Goal: Check status: Check status

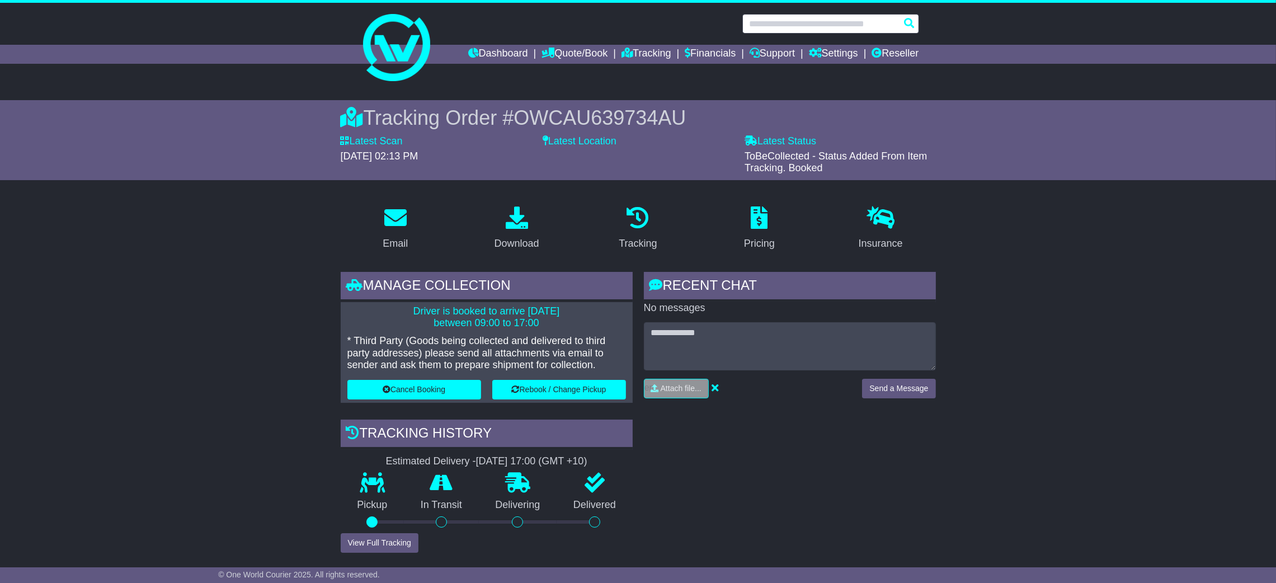
click at [798, 23] on input "text" at bounding box center [830, 24] width 177 height 20
paste input "**********"
type input "**********"
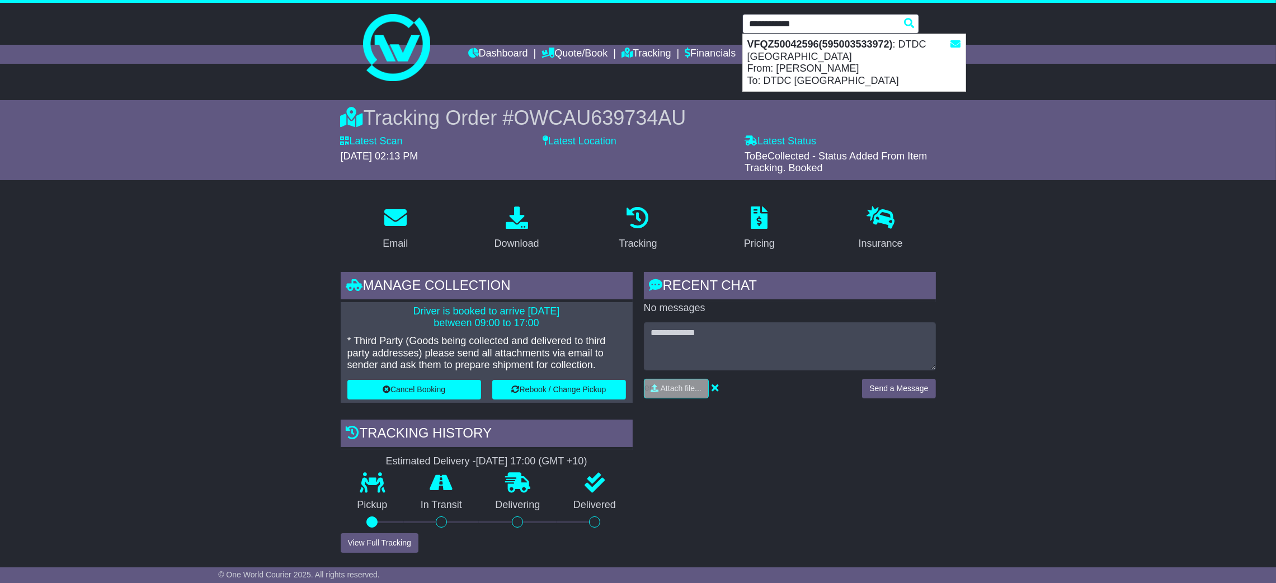
click at [822, 45] on strong "VFQZ50042596(595003533972)" at bounding box center [819, 44] width 145 height 11
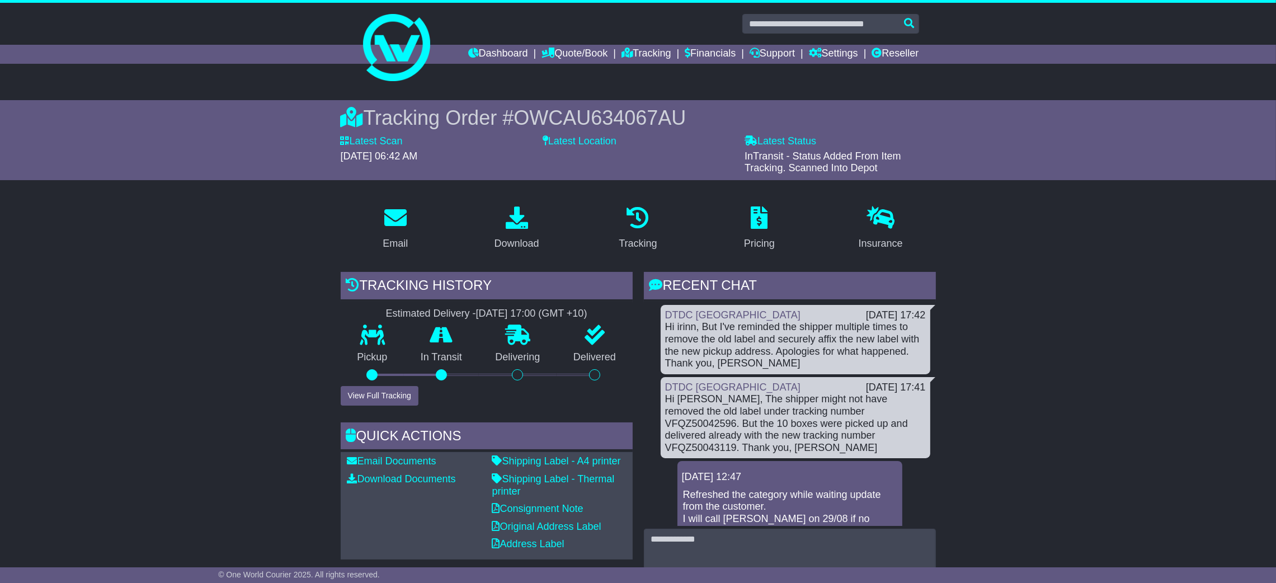
click at [780, 416] on div "Hi Irinn, The shipper might not have removed the old label under tracking numbe…" at bounding box center [795, 423] width 261 height 60
drag, startPoint x: 781, startPoint y: 414, endPoint x: 900, endPoint y: 437, distance: 121.3
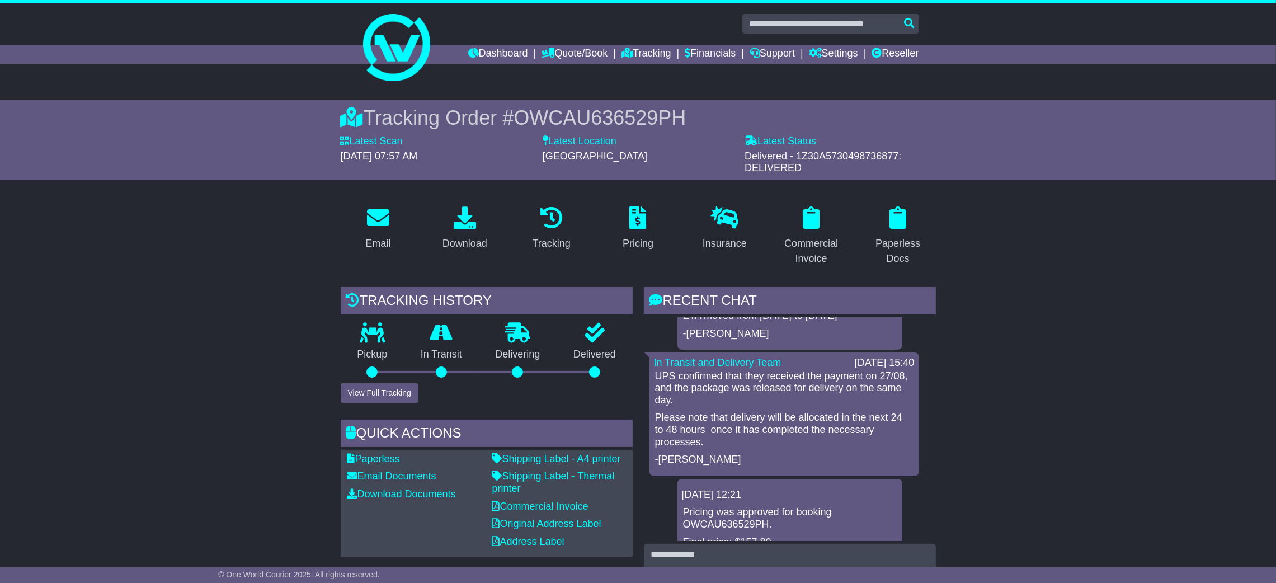
scroll to position [168, 0]
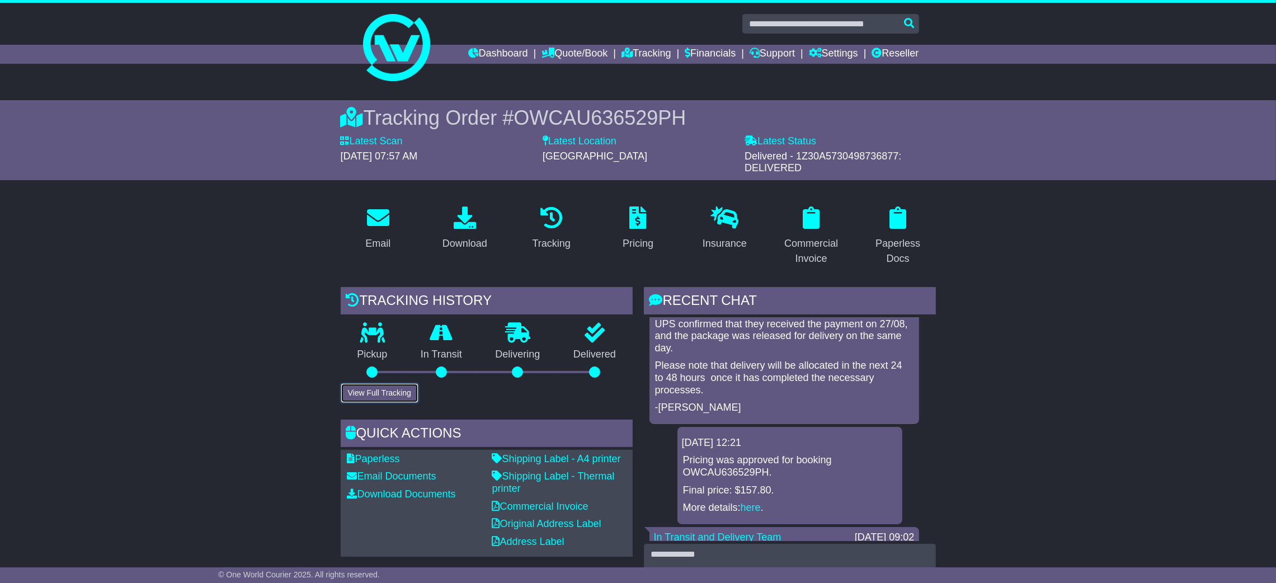
click at [379, 396] on button "View Full Tracking" at bounding box center [380, 393] width 78 height 20
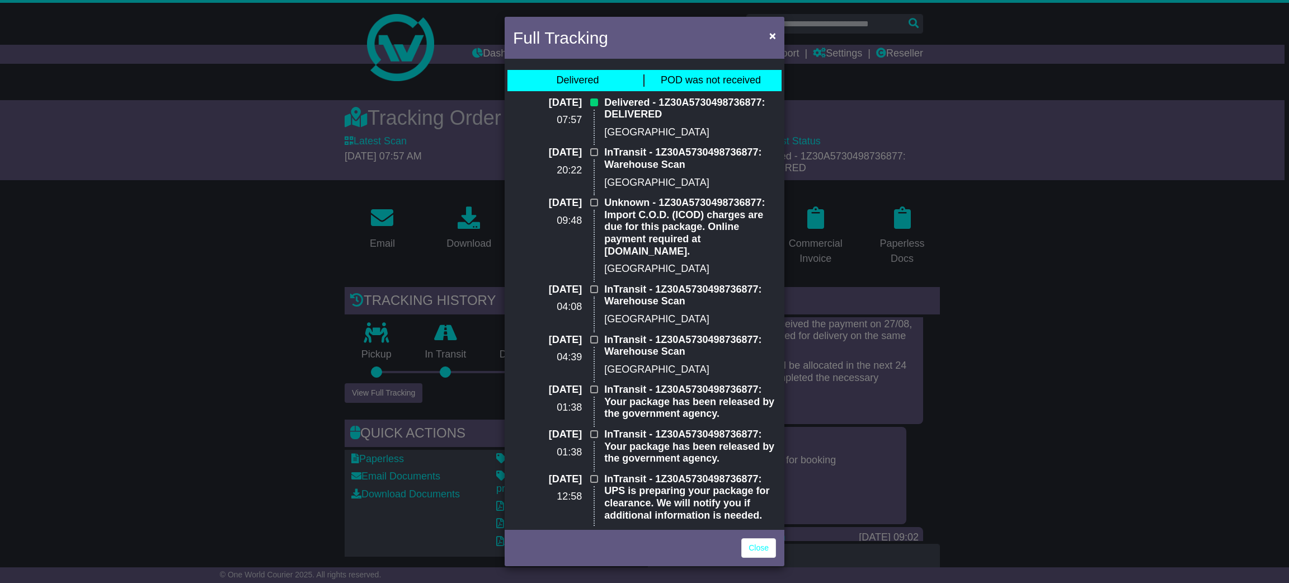
click at [1036, 435] on div "Full Tracking × Delivered POD was not received 28 Aug 2025 07:57 Delivered - 1Z…" at bounding box center [644, 291] width 1289 height 583
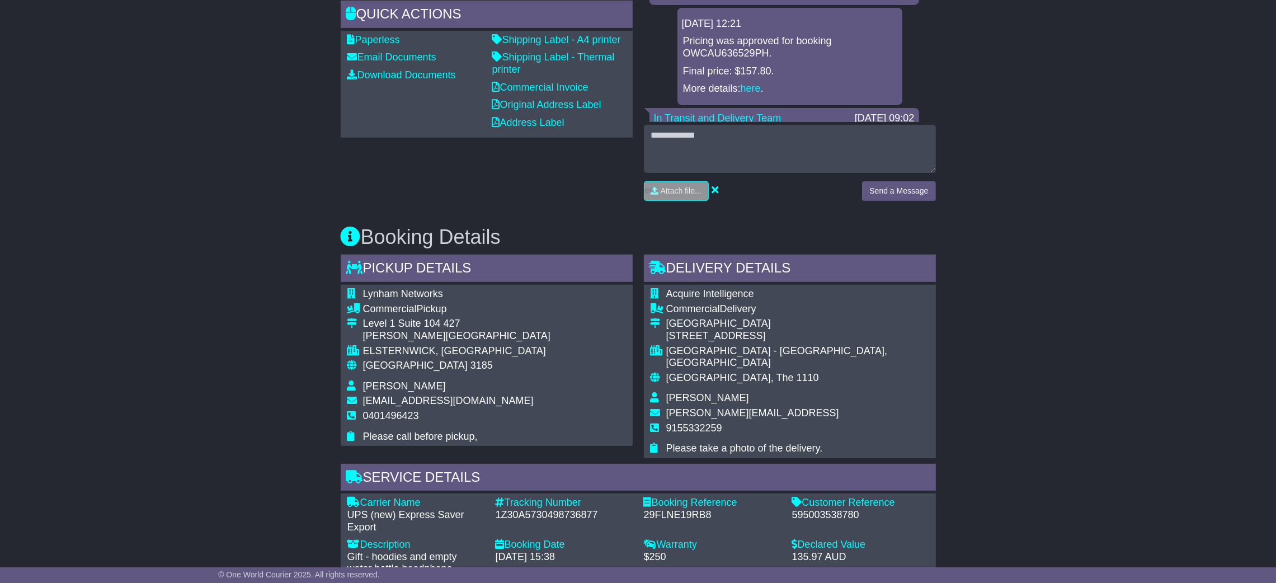
scroll to position [503, 0]
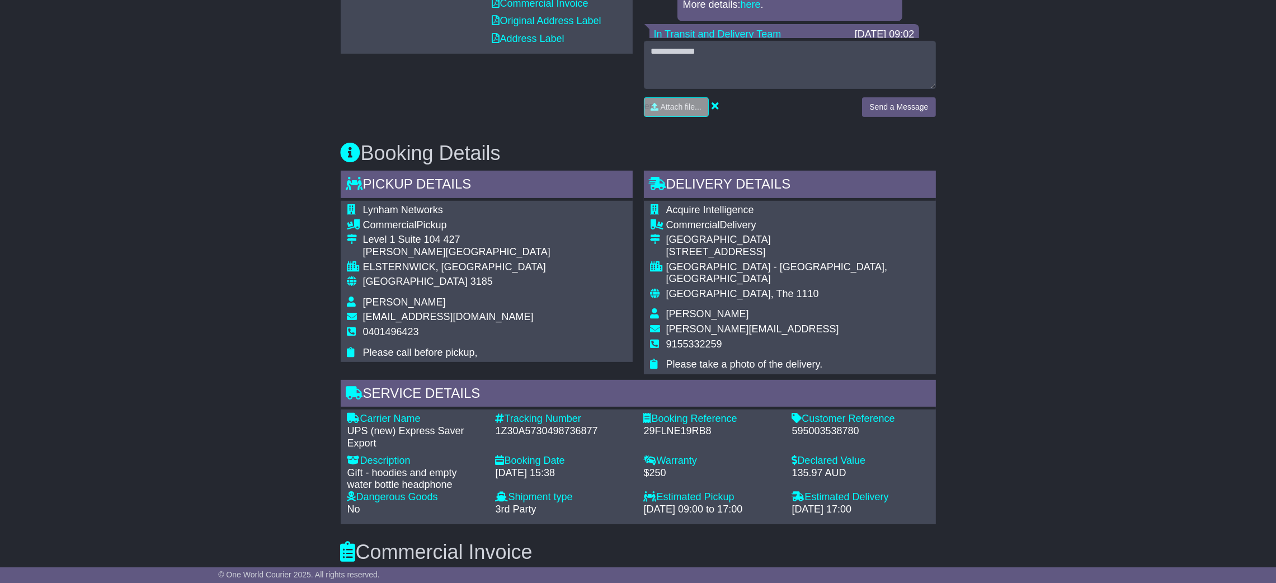
click at [561, 425] on div "1Z30A5730498736877" at bounding box center [564, 431] width 137 height 12
copy div "1Z30A5730498736877"
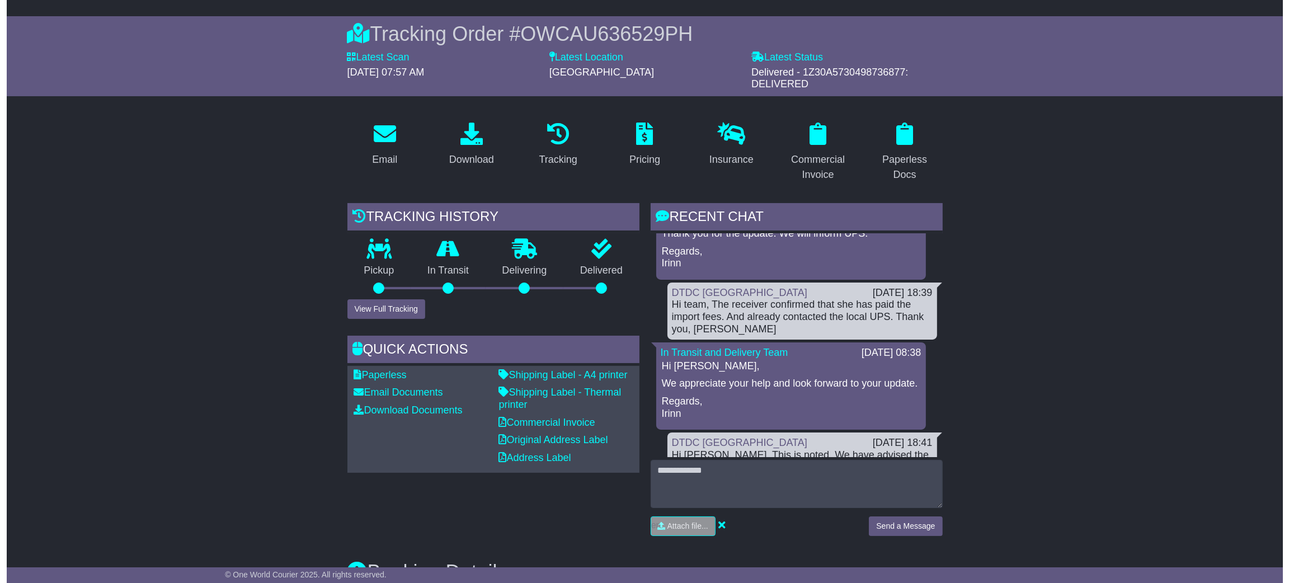
scroll to position [419, 0]
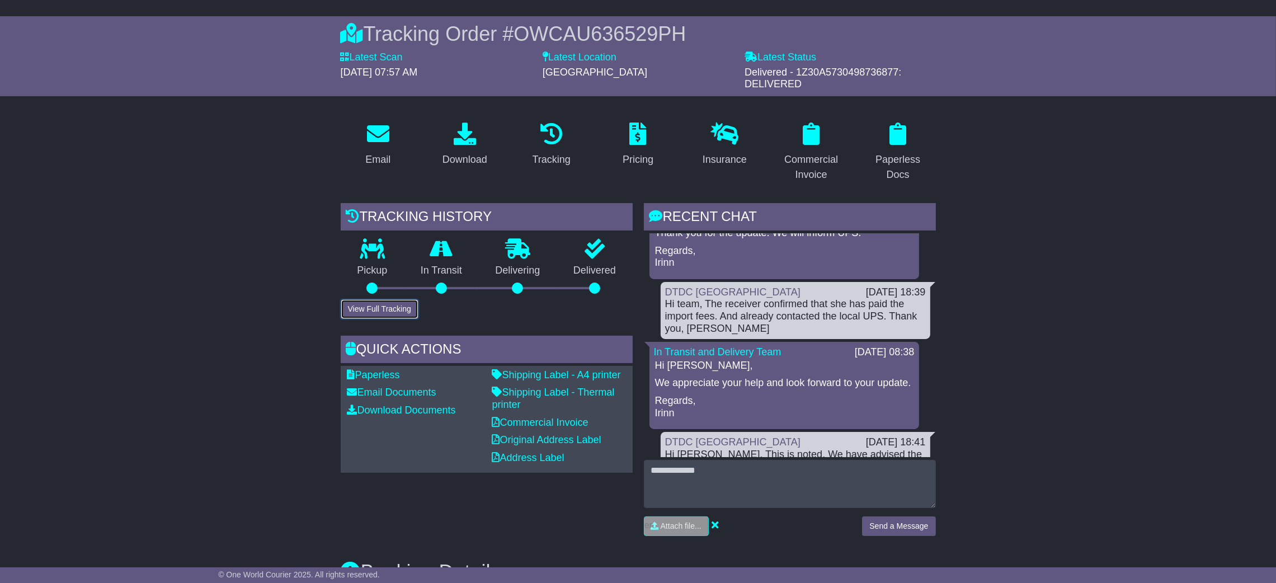
click at [397, 305] on button "View Full Tracking" at bounding box center [380, 309] width 78 height 20
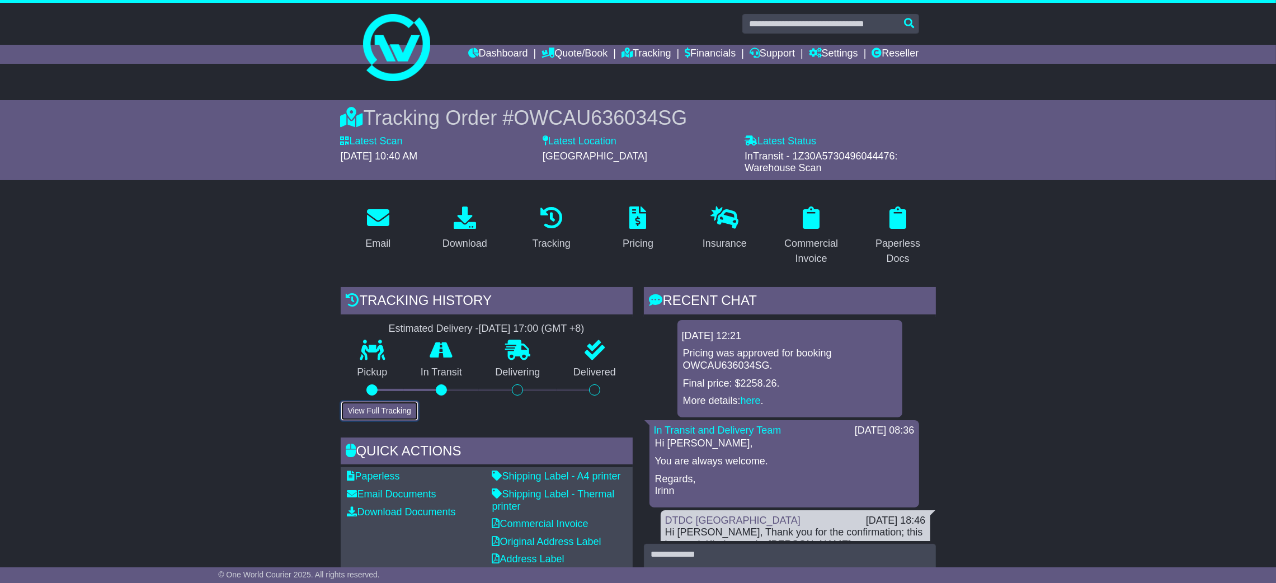
click at [391, 406] on button "View Full Tracking" at bounding box center [380, 411] width 78 height 20
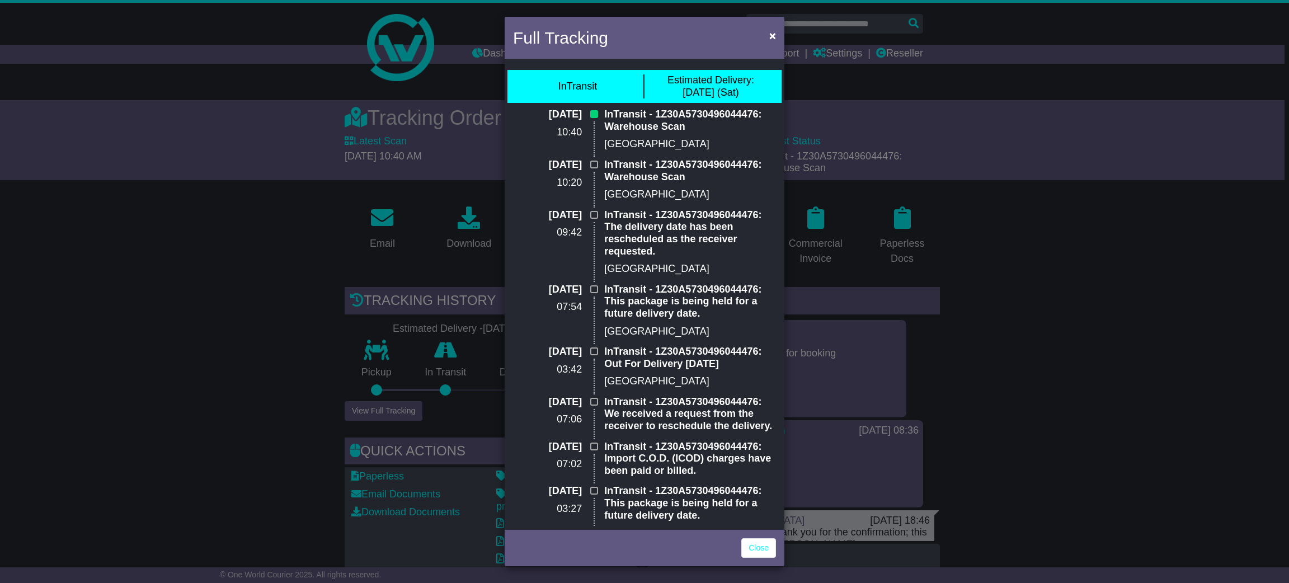
click at [1074, 379] on div "Full Tracking × InTransit Estimated Delivery: 30 Aug (Sat) 27 Aug 2025 10:40 In…" at bounding box center [644, 291] width 1289 height 583
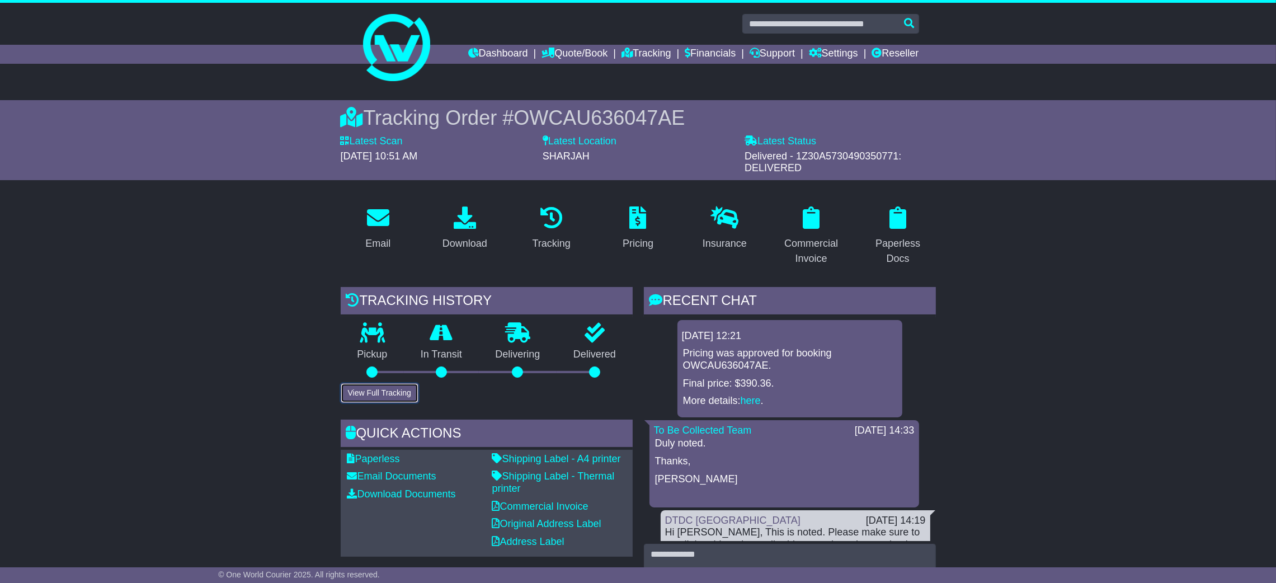
click at [391, 389] on button "View Full Tracking" at bounding box center [380, 393] width 78 height 20
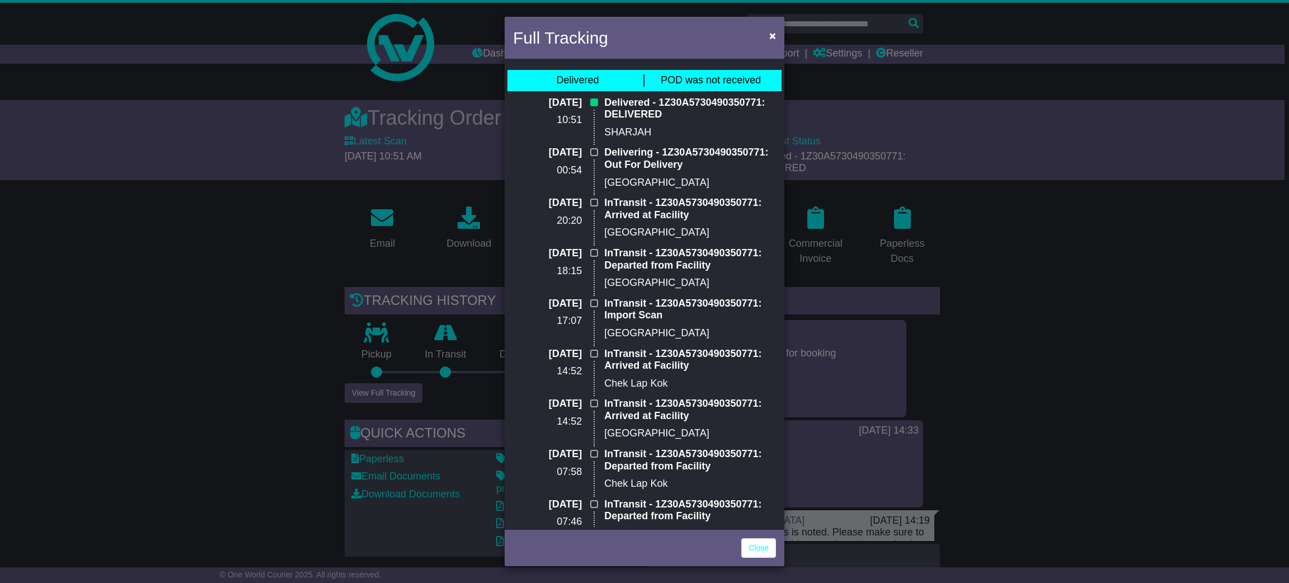
drag, startPoint x: 1107, startPoint y: 367, endPoint x: 589, endPoint y: 389, distance: 518.3
click at [1103, 365] on div "Full Tracking × Delivered POD was not received [DATE] 10:51 Delivered - 1Z30A57…" at bounding box center [644, 291] width 1289 height 583
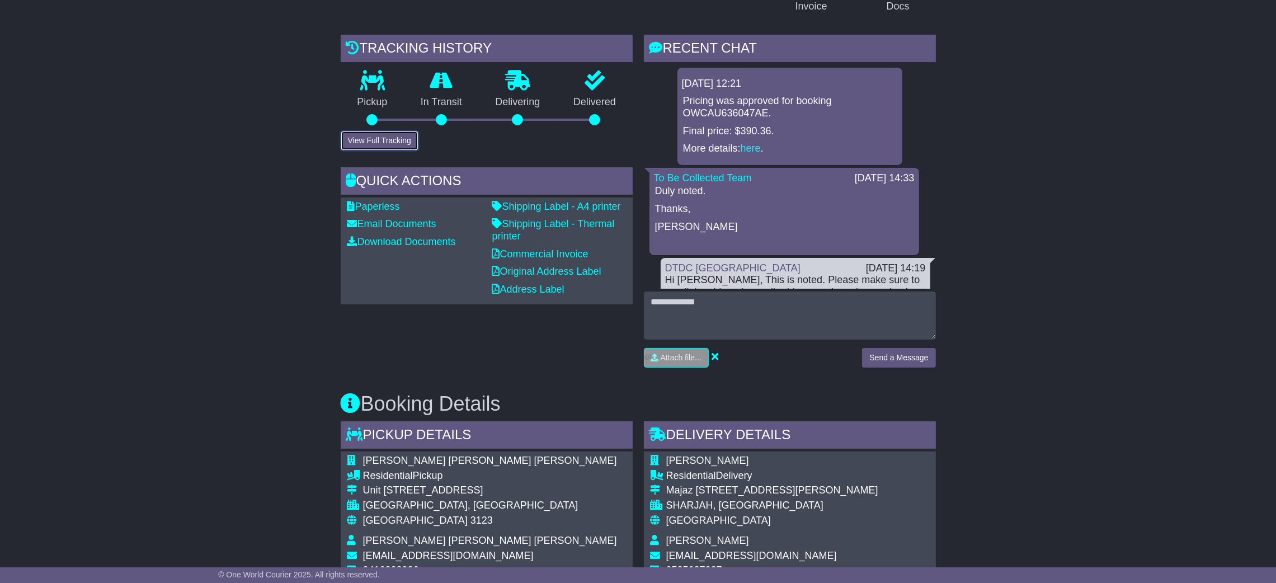
scroll to position [419, 0]
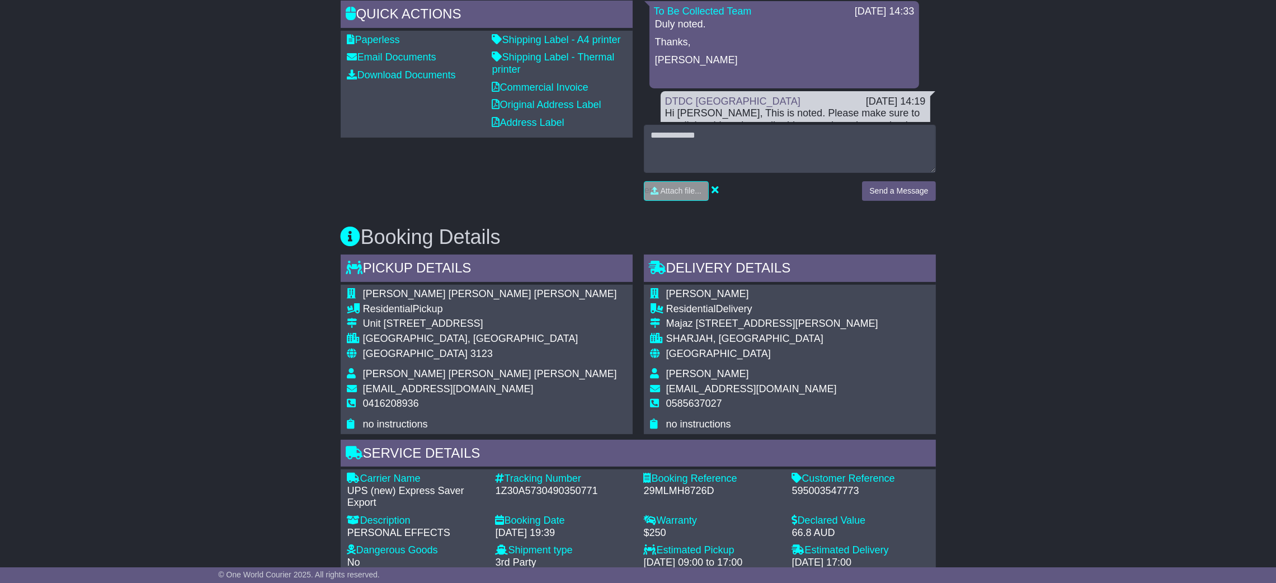
click at [551, 485] on div "1Z30A5730490350771" at bounding box center [564, 491] width 137 height 12
copy div "1Z30A5730490350771"
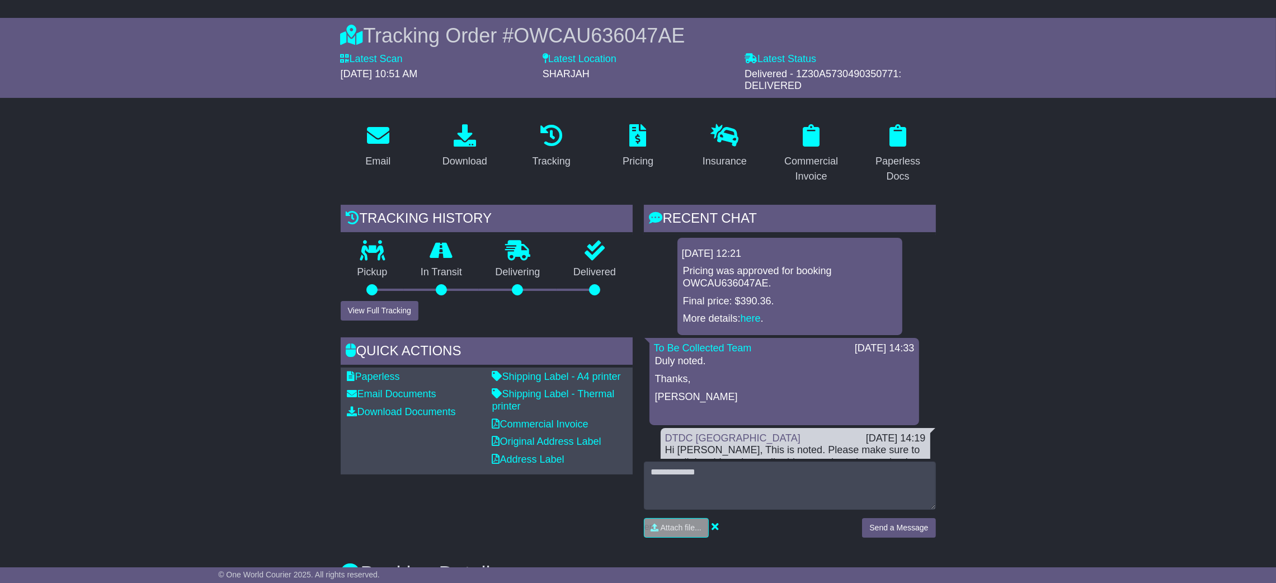
scroll to position [84, 0]
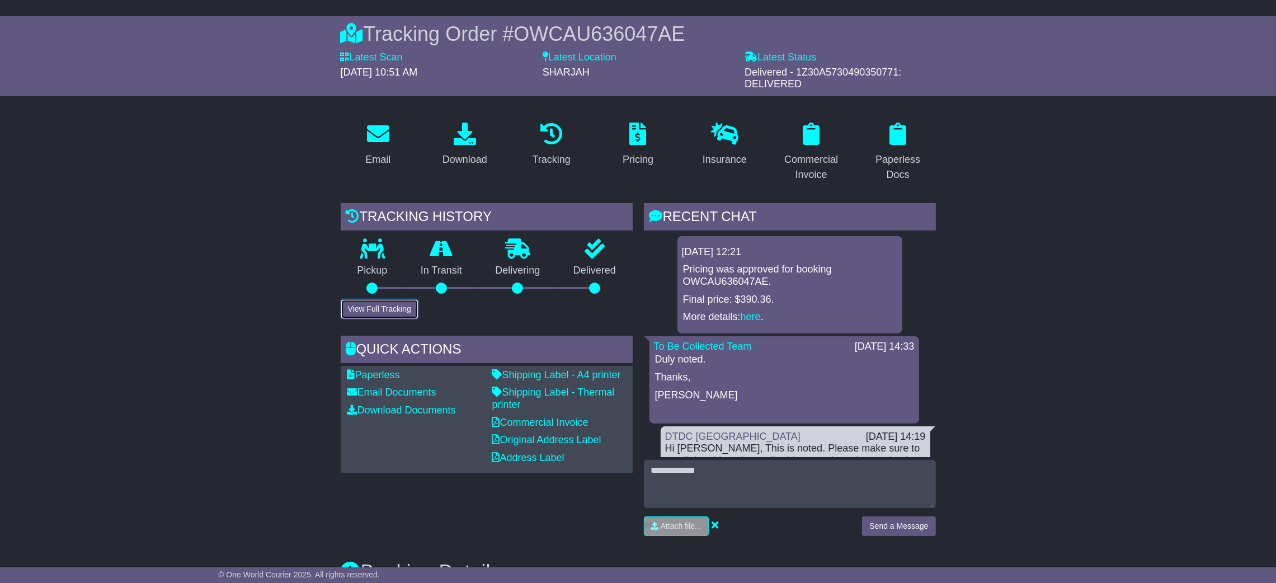
click at [388, 312] on button "View Full Tracking" at bounding box center [380, 309] width 78 height 20
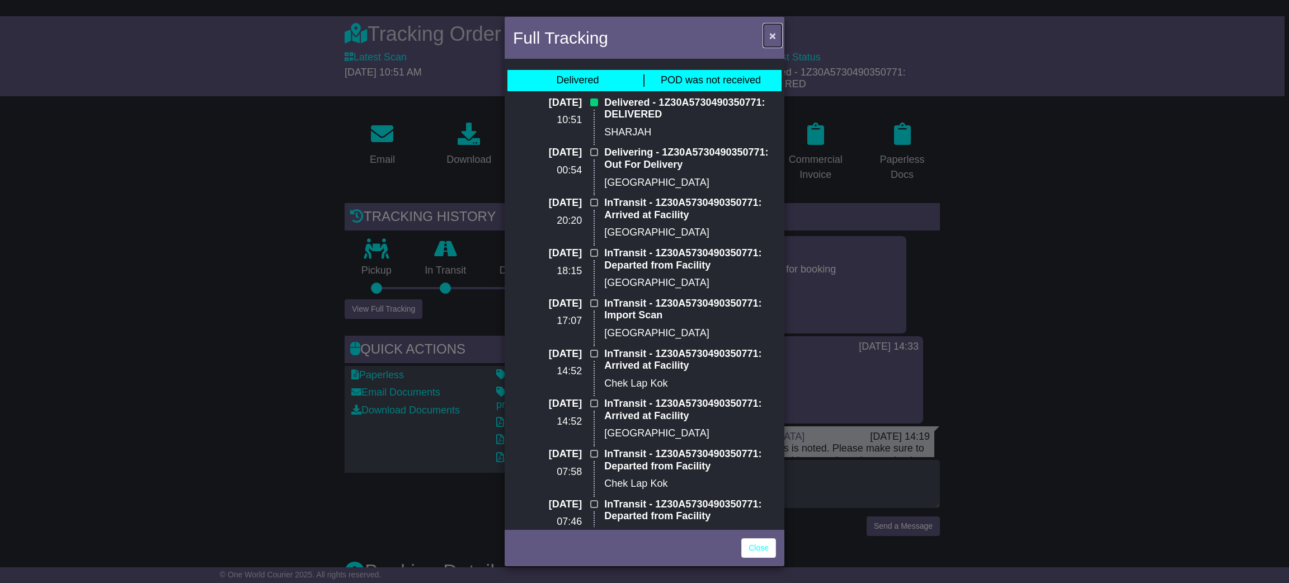
click at [773, 36] on span "×" at bounding box center [772, 35] width 7 height 13
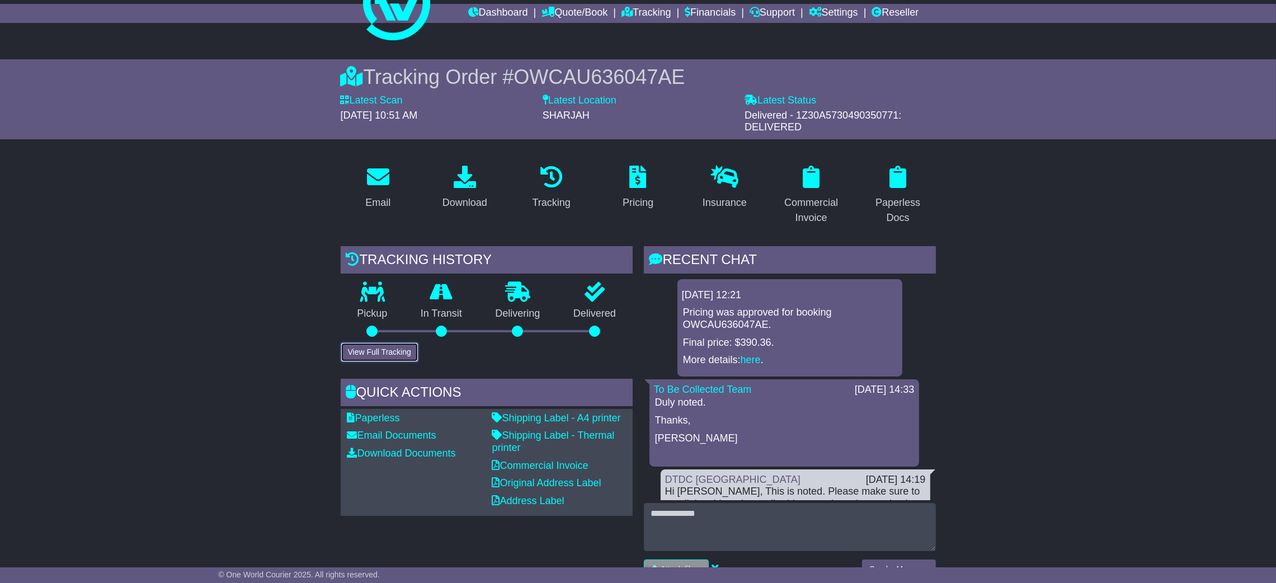
scroll to position [0, 0]
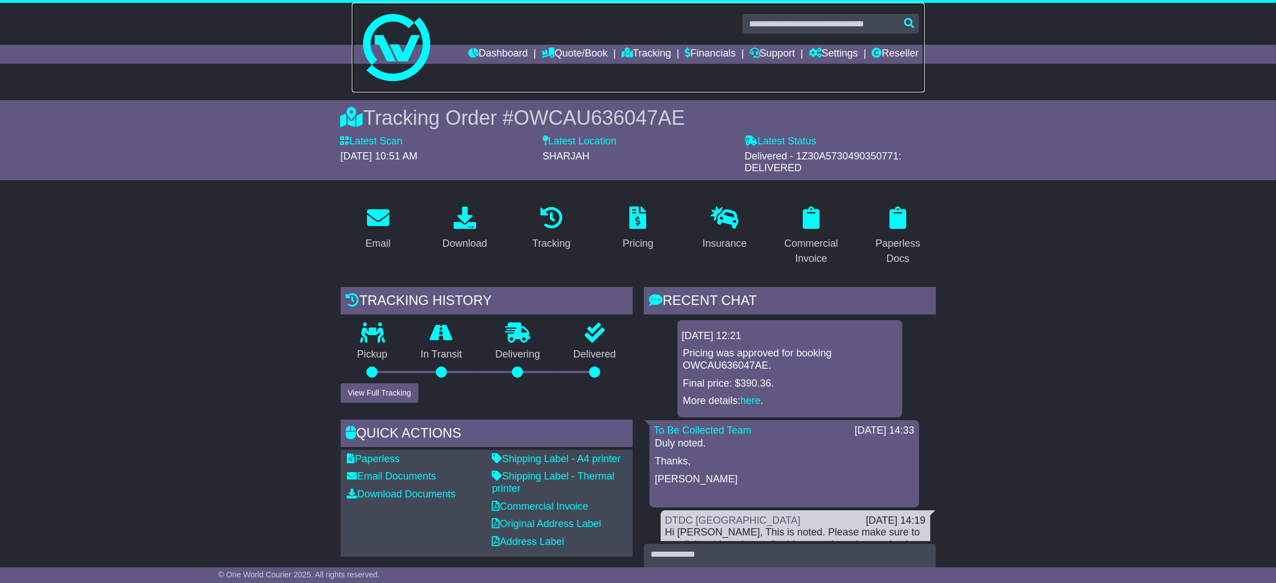
click at [813, 34] on link at bounding box center [638, 47] width 573 height 89
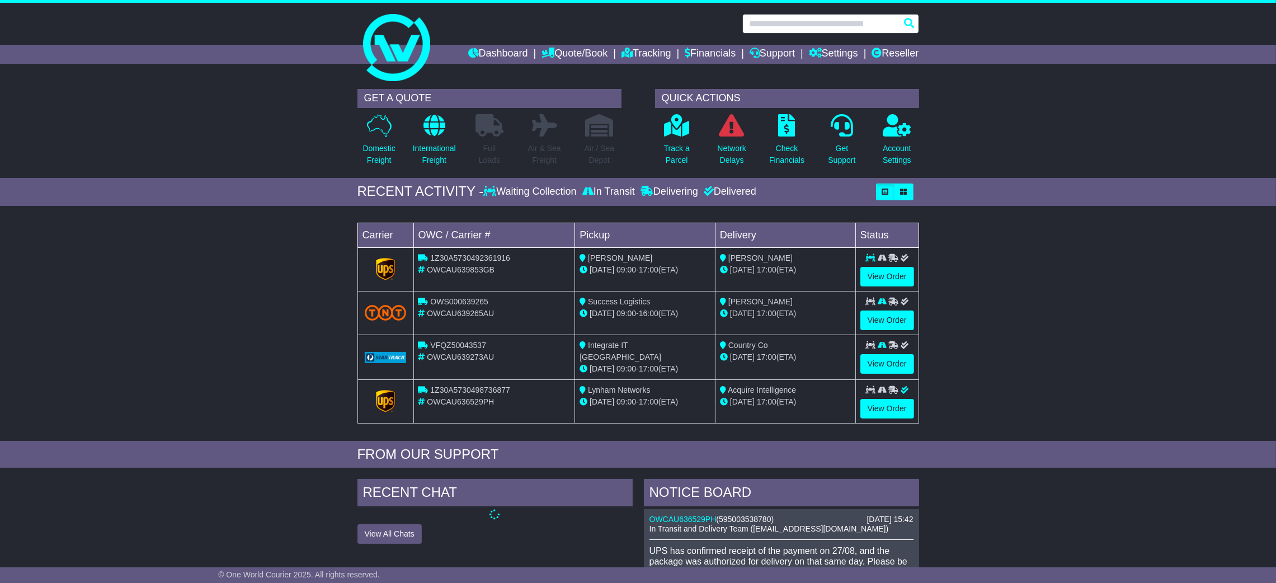
click at [790, 19] on input "text" at bounding box center [830, 24] width 177 height 20
paste input "**********"
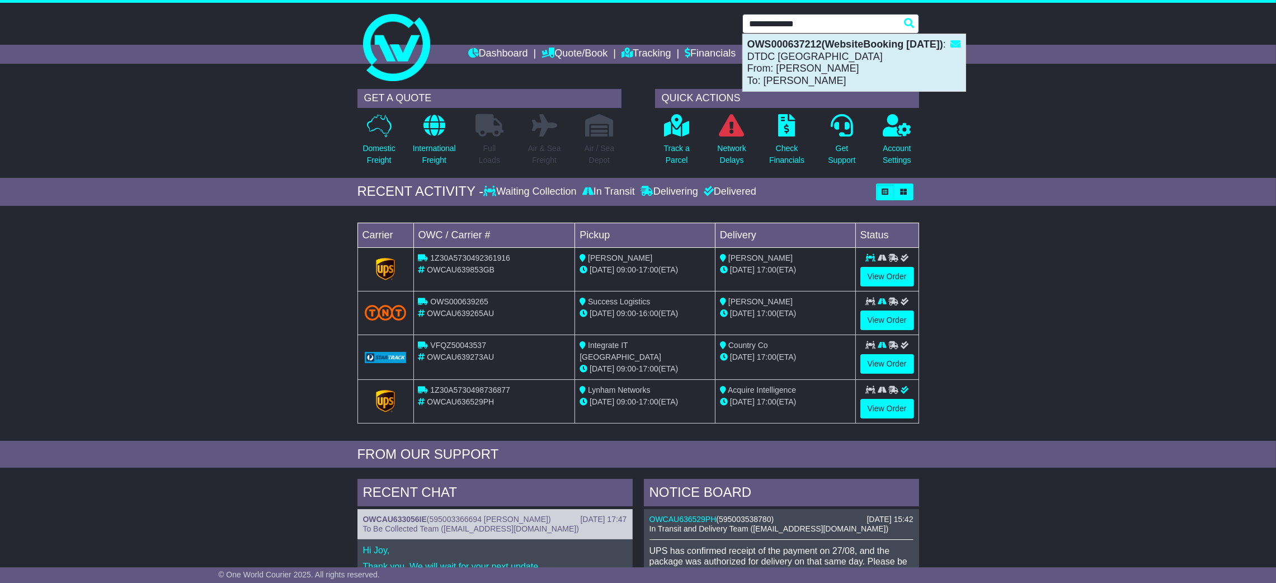
click at [826, 59] on div "OWS000637212(WebsiteBooking 22-8-2025) : DTDC Australia From: Peter Bennett To:…" at bounding box center [854, 62] width 223 height 57
type input "**********"
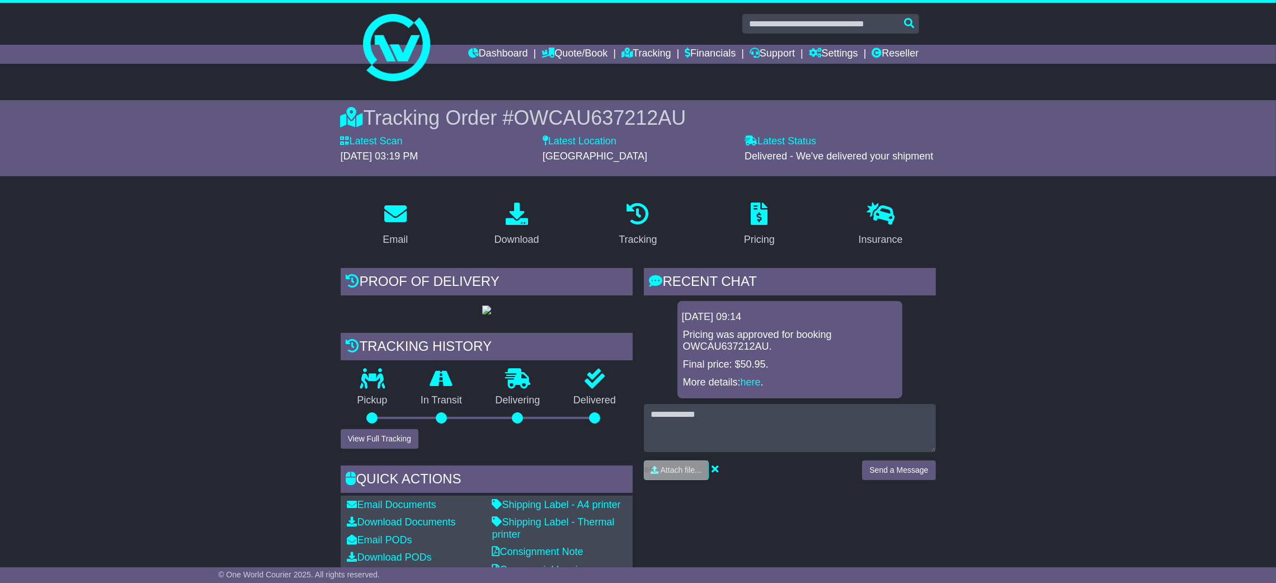
click at [386, 449] on button "View Full Tracking" at bounding box center [380, 439] width 78 height 20
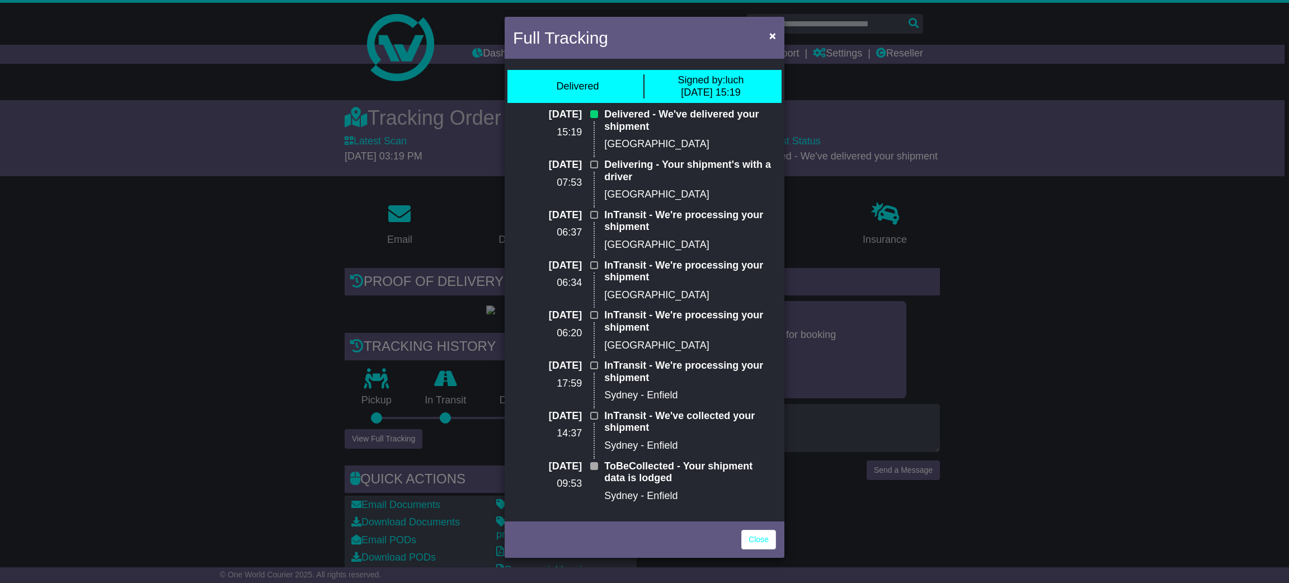
click at [1160, 281] on div "Full Tracking × Delivered Signed by: luch [DATE] 15:19 [DATE] 15:19 Delivered -…" at bounding box center [644, 291] width 1289 height 583
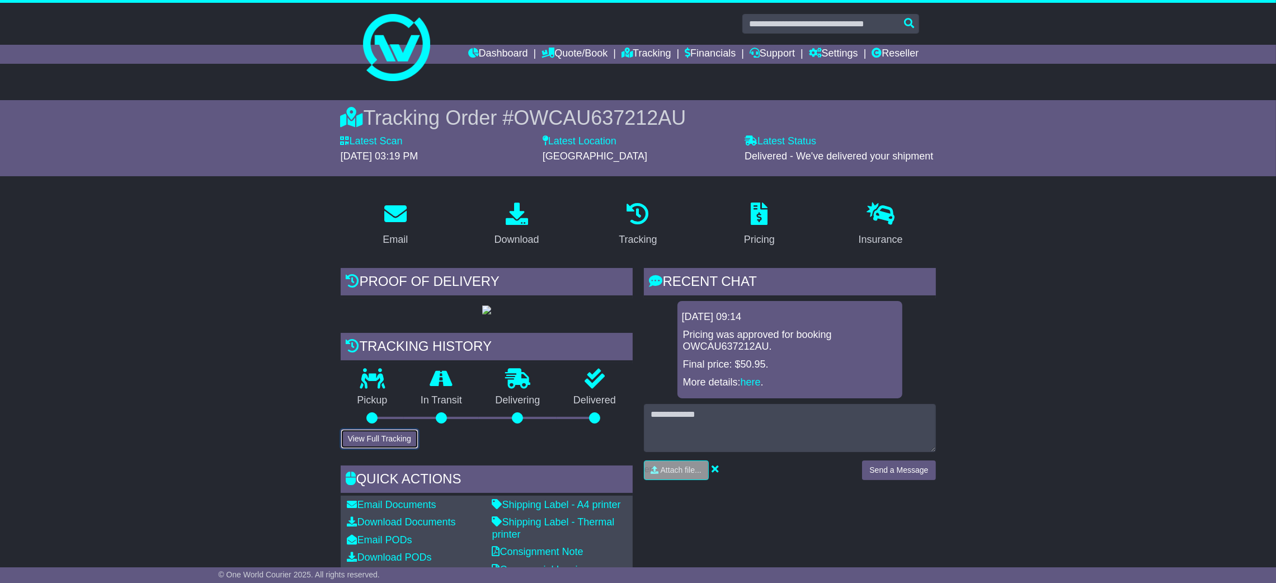
click at [384, 449] on button "View Full Tracking" at bounding box center [380, 439] width 78 height 20
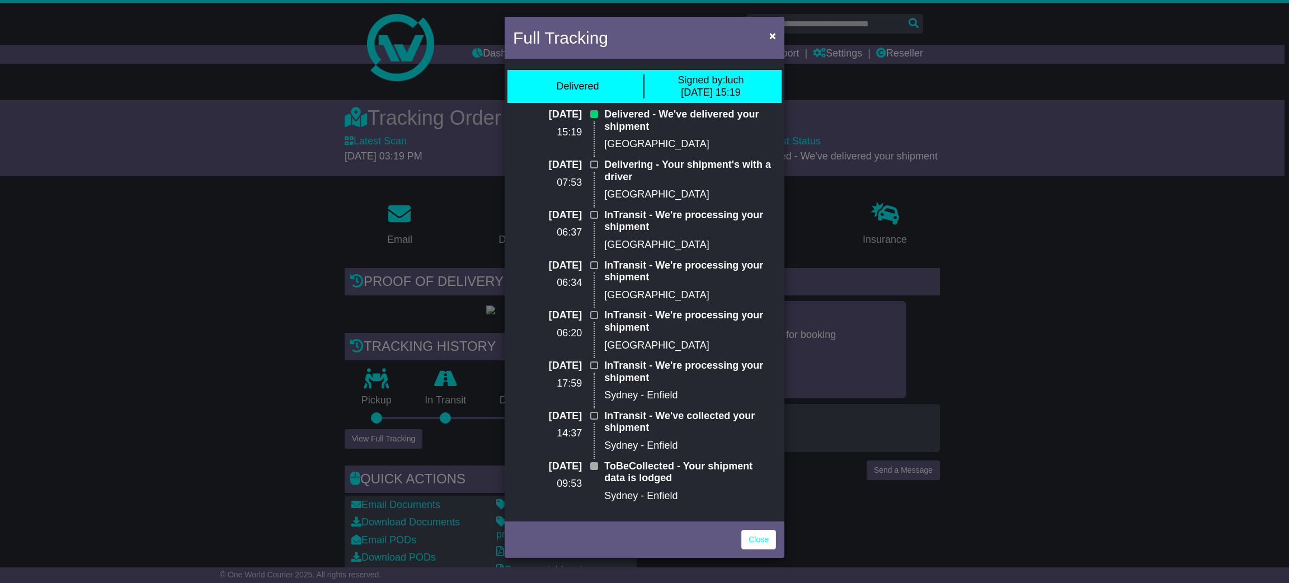
click at [1145, 406] on div "Full Tracking × Delivered Signed by: luch [DATE] 15:19 [DATE] 15:19 Delivered -…" at bounding box center [644, 291] width 1289 height 583
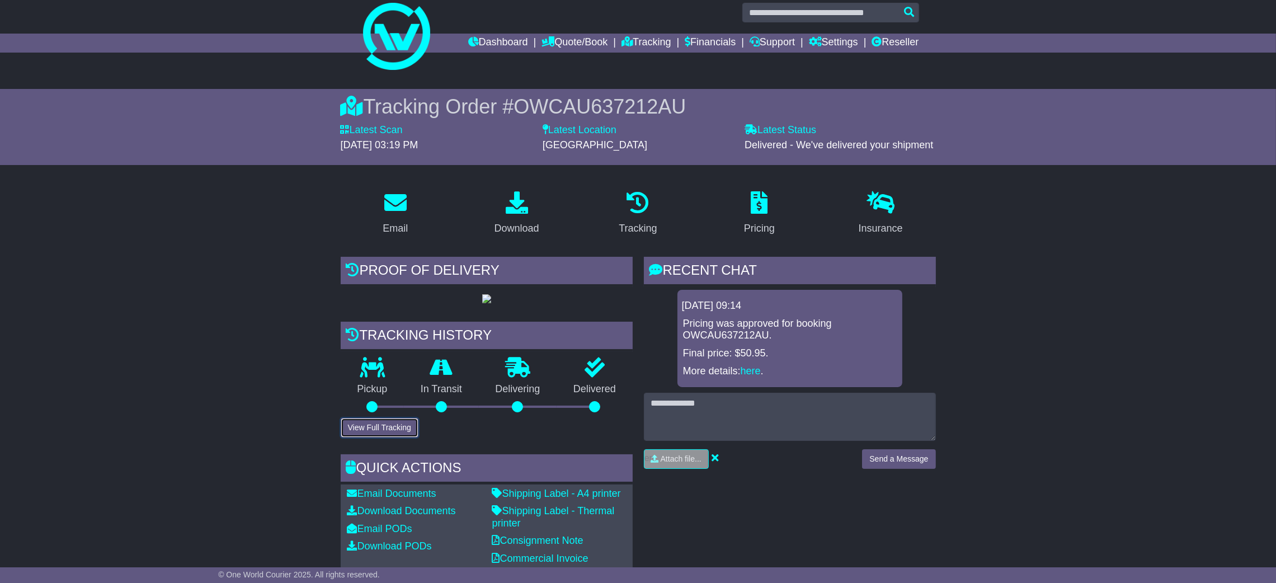
scroll to position [84, 0]
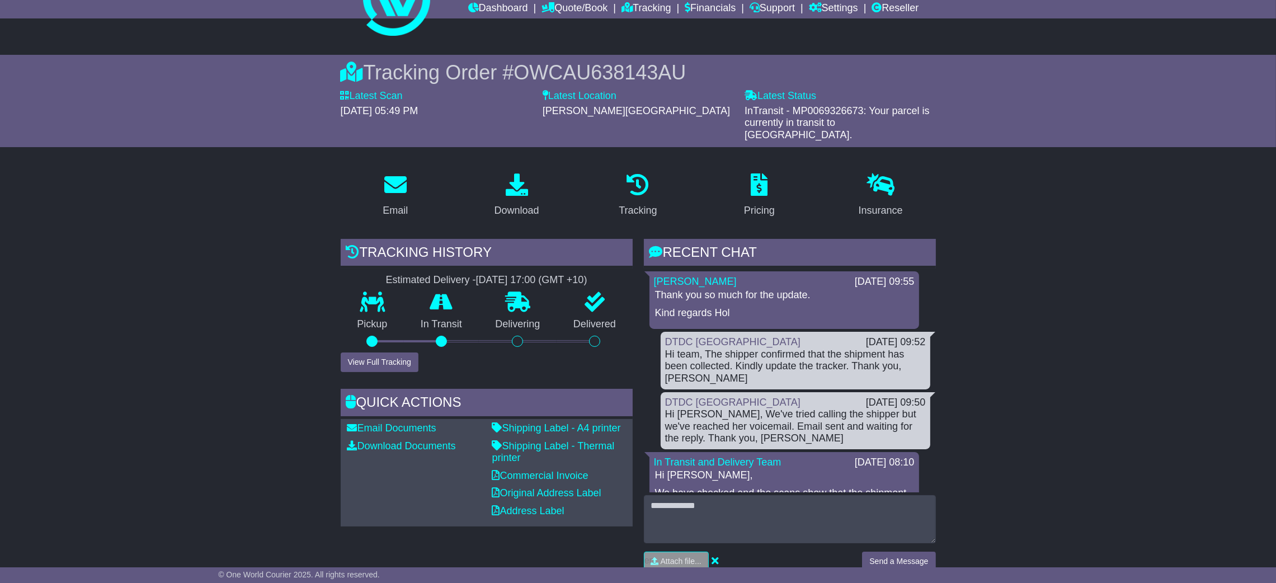
scroll to position [84, 0]
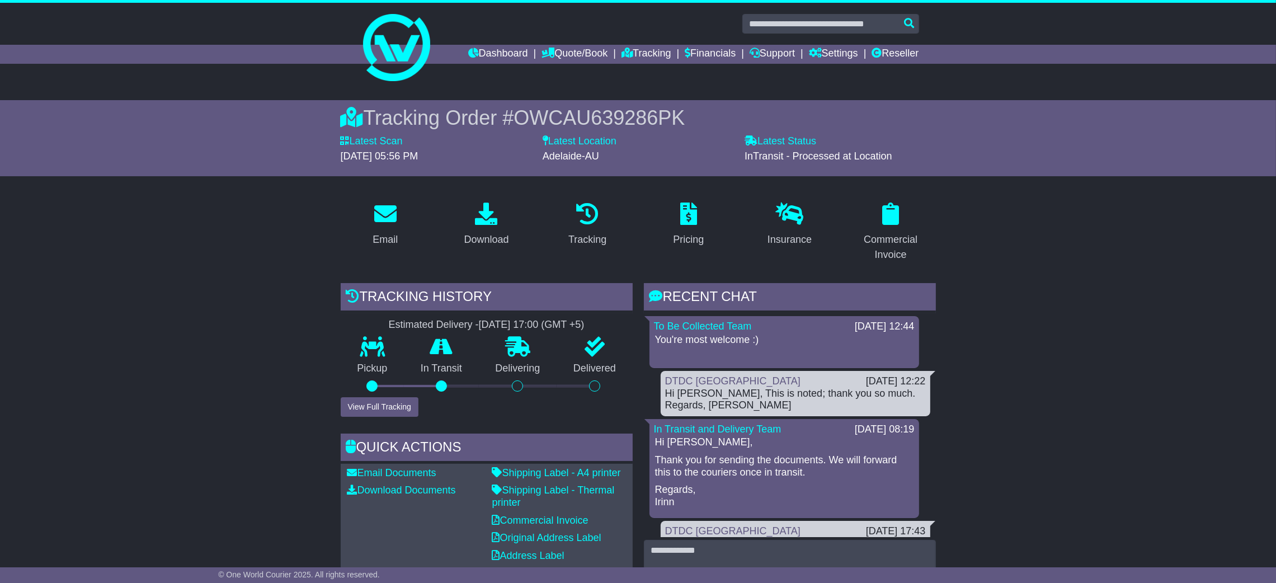
click at [773, 23] on input "text" at bounding box center [830, 24] width 177 height 20
paste input "**********"
type input "**********"
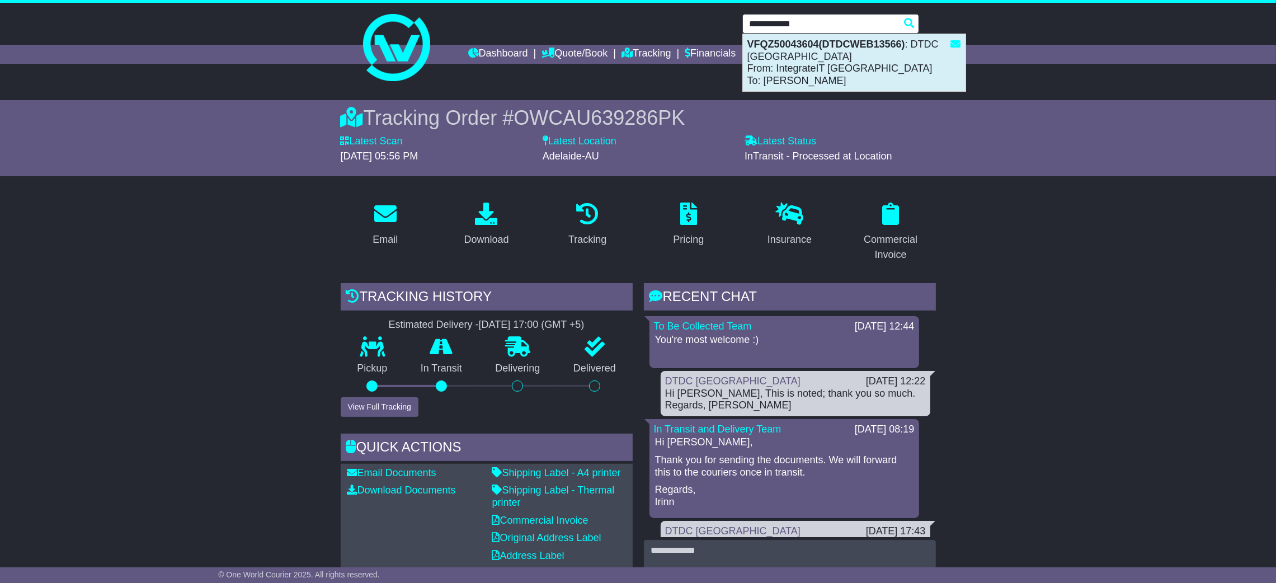
click at [827, 60] on div "VFQZ50043604(DTDCWEB13566) : DTDC Australia From: IntegrateIT Australia To: Daw…" at bounding box center [854, 62] width 223 height 57
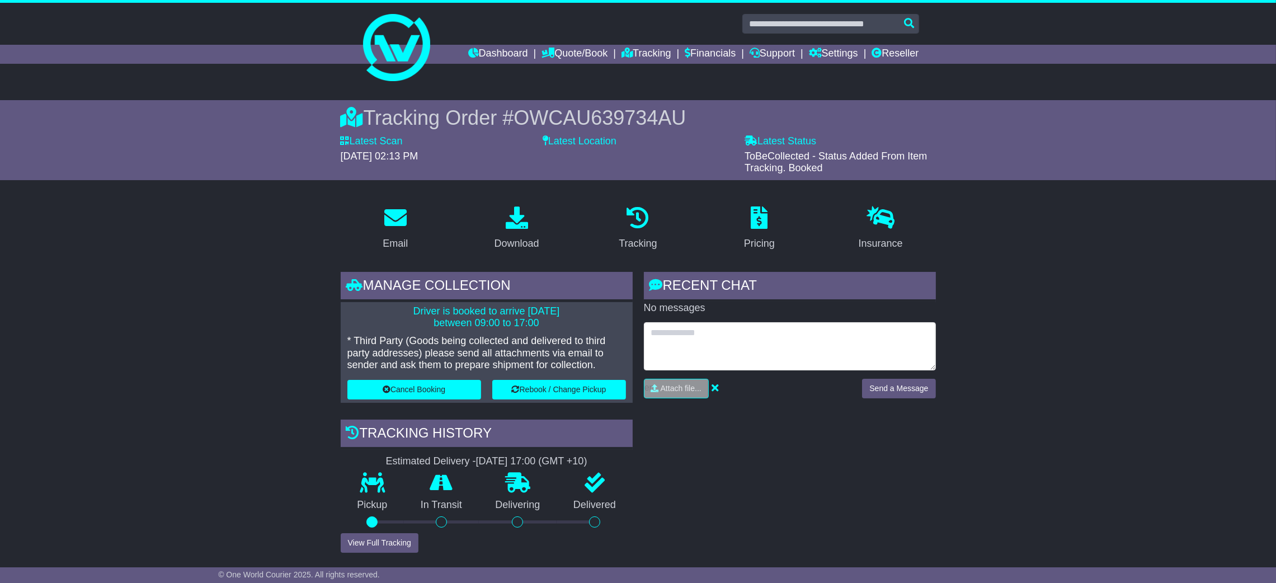
click at [705, 337] on textarea at bounding box center [790, 346] width 292 height 48
type textarea "*"
click at [830, 354] on textarea "**********" at bounding box center [790, 346] width 292 height 48
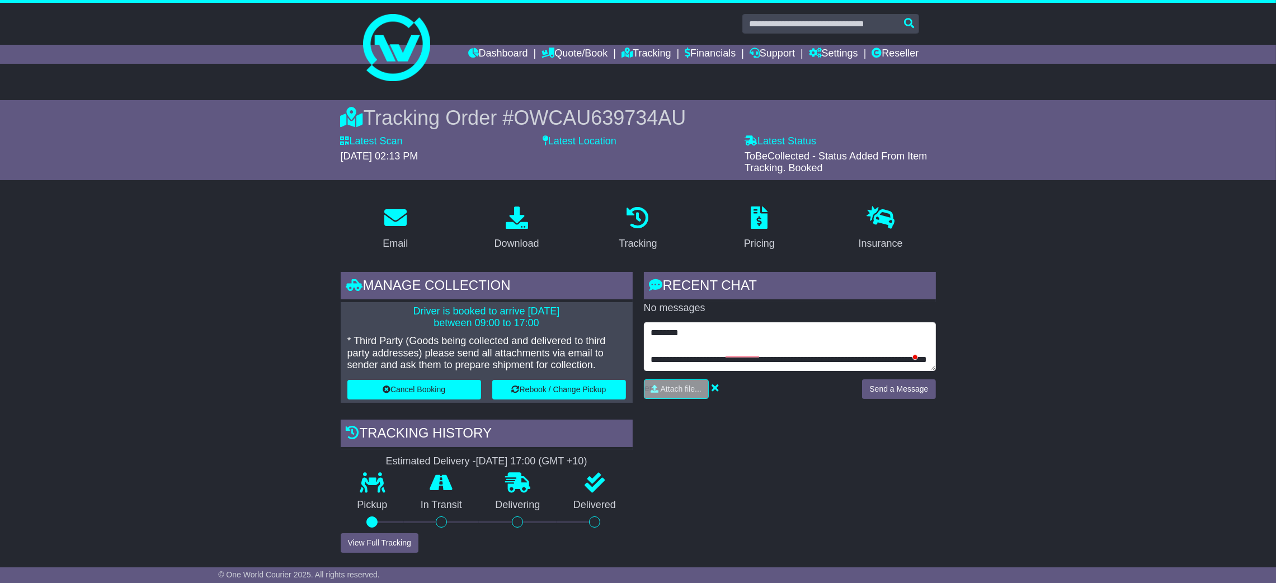
click at [770, 356] on textarea "**********" at bounding box center [790, 346] width 292 height 48
paste textarea "**********"
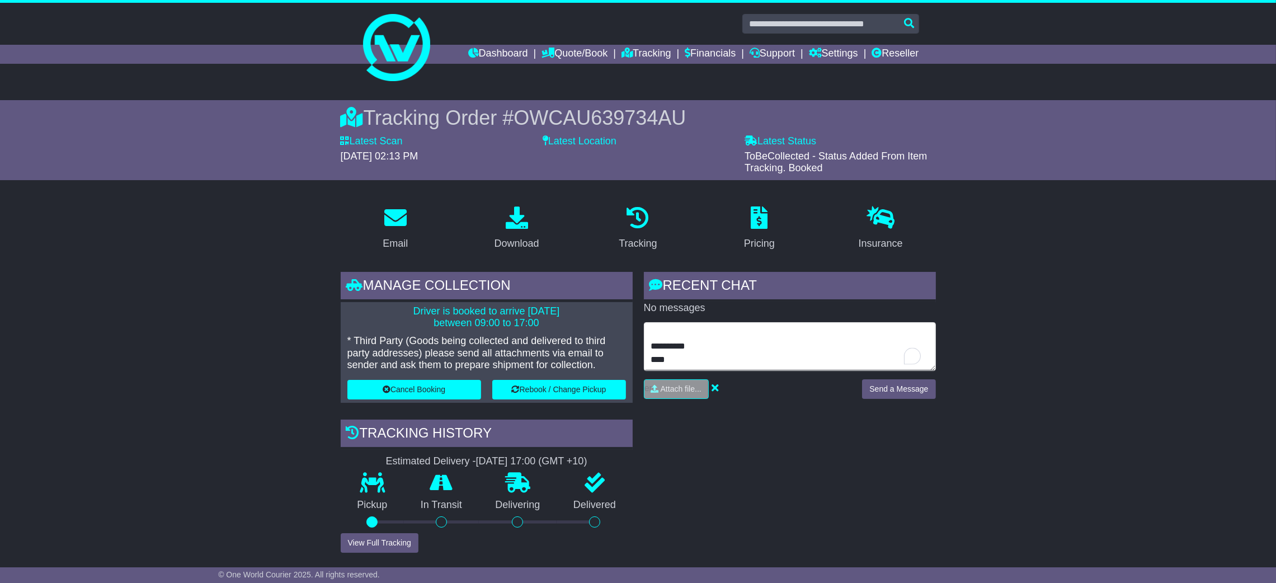
scroll to position [53, 0]
type textarea "**********"
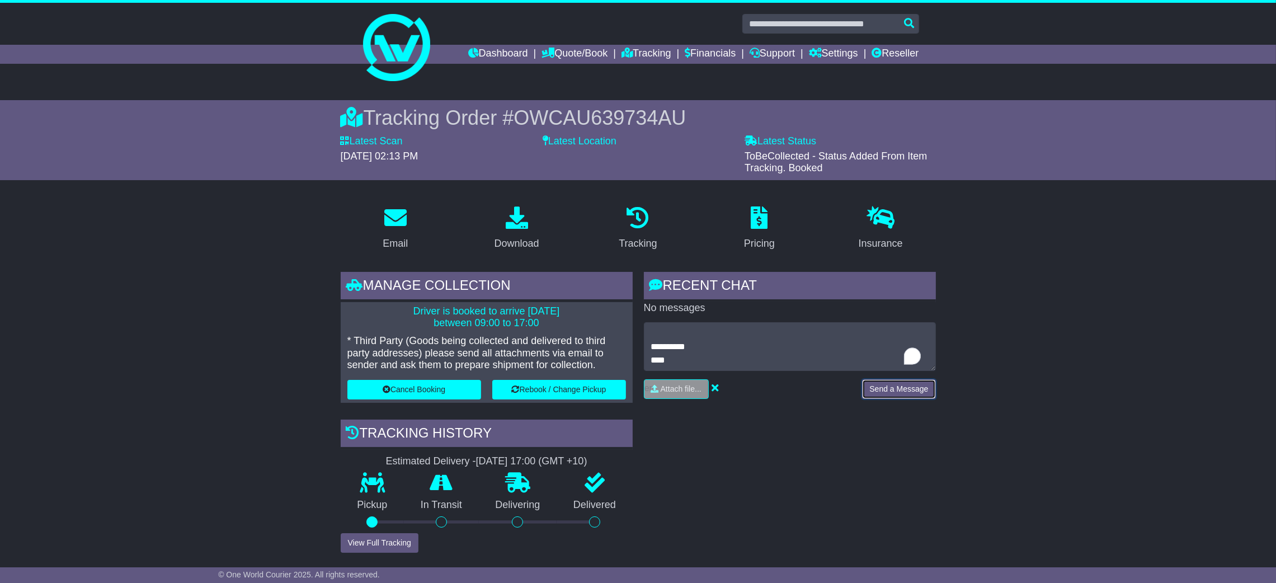
click at [907, 386] on button "Send a Message" at bounding box center [898, 389] width 73 height 20
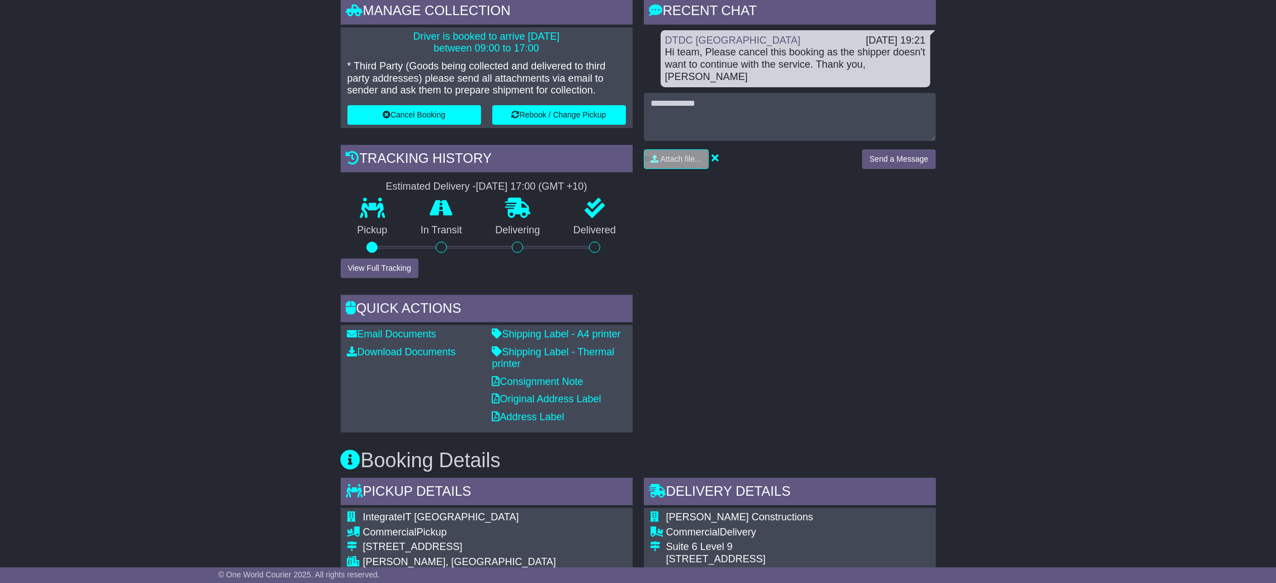
scroll to position [503, 0]
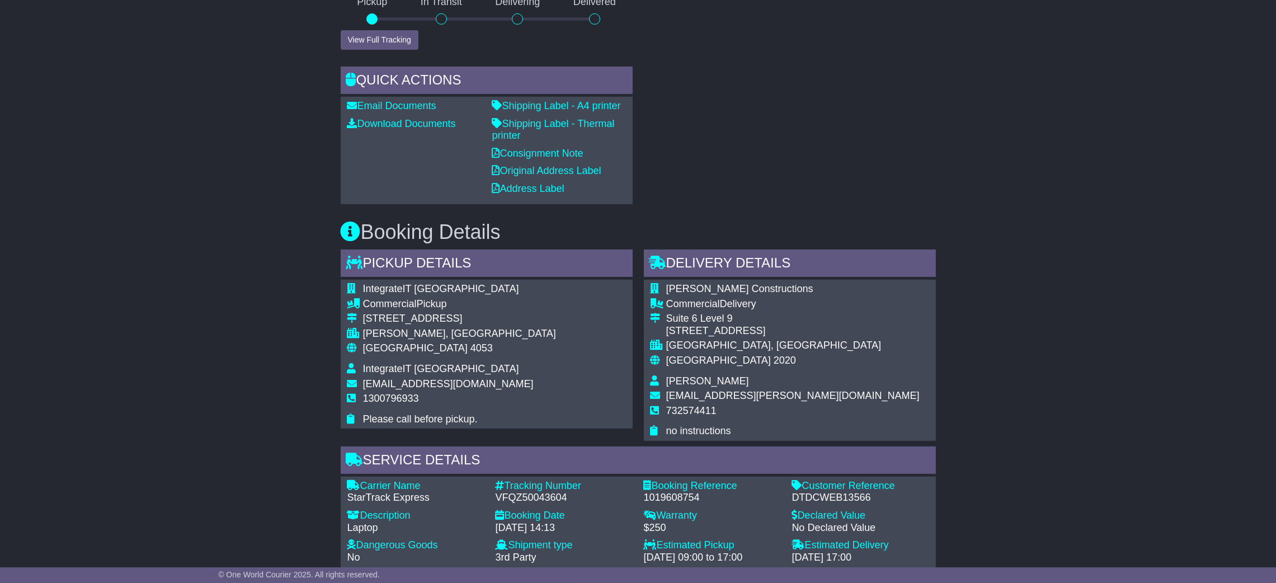
click at [829, 489] on div "Customer Reference" at bounding box center [860, 486] width 137 height 12
drag, startPoint x: 1003, startPoint y: 466, endPoint x: 958, endPoint y: 454, distance: 46.4
click at [999, 465] on div "Email Download Tracking Pricing Insurance" at bounding box center [638, 358] width 1276 height 1329
click at [521, 493] on div "VFQZ50043604" at bounding box center [564, 498] width 137 height 12
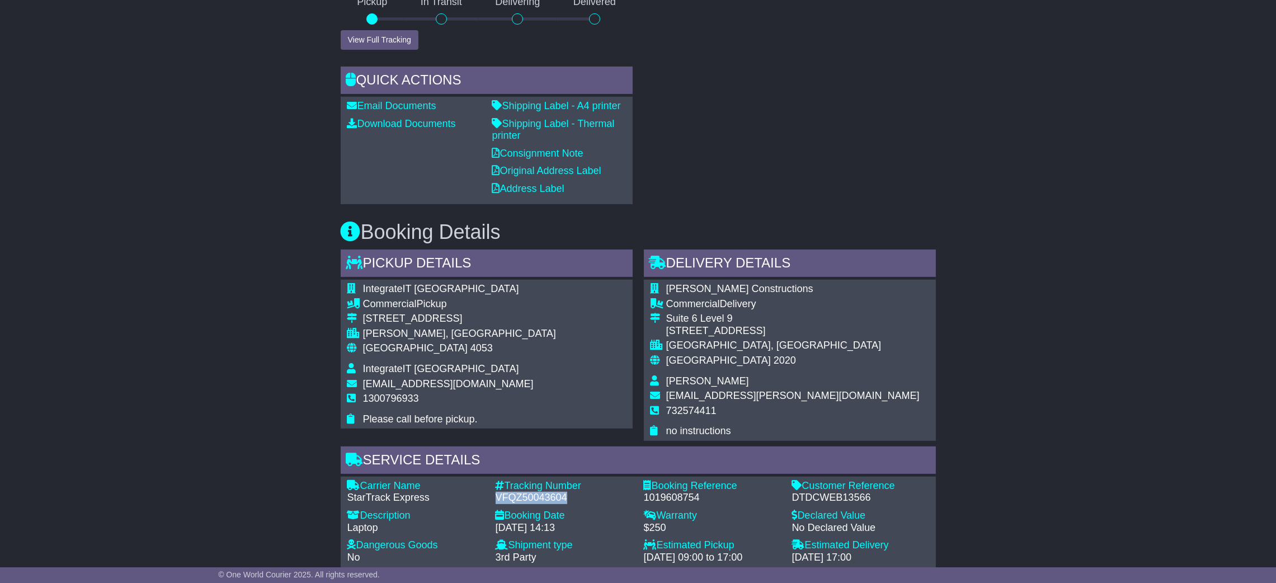
click at [521, 493] on div "VFQZ50043604" at bounding box center [564, 498] width 137 height 12
copy div "VFQZ50043604"
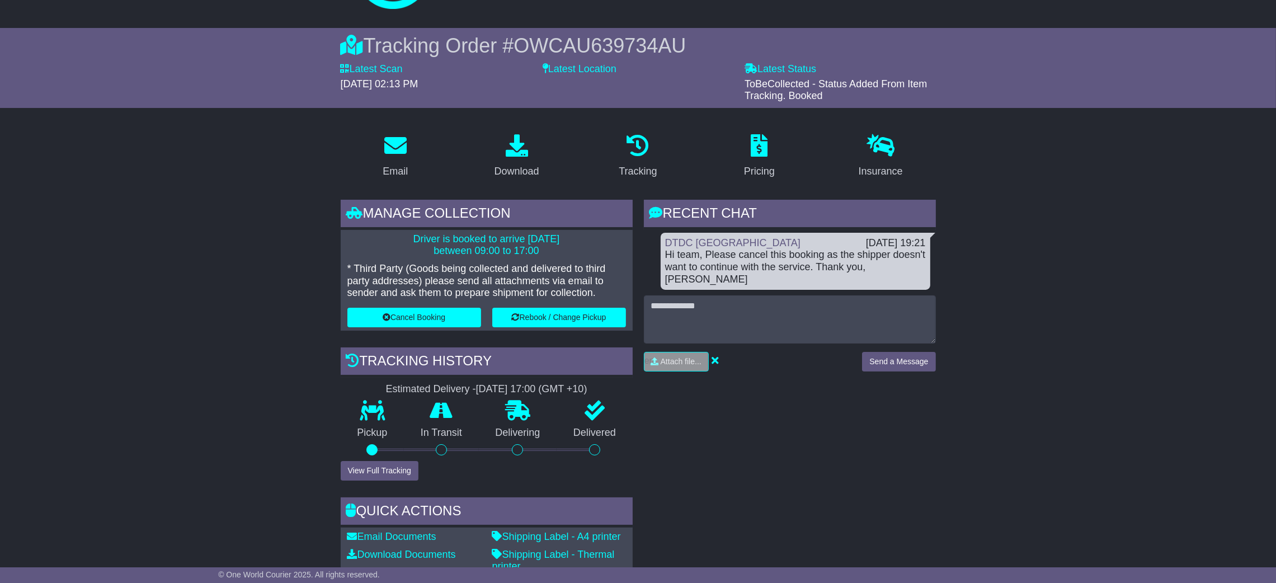
scroll to position [0, 0]
